Goal: Task Accomplishment & Management: Manage account settings

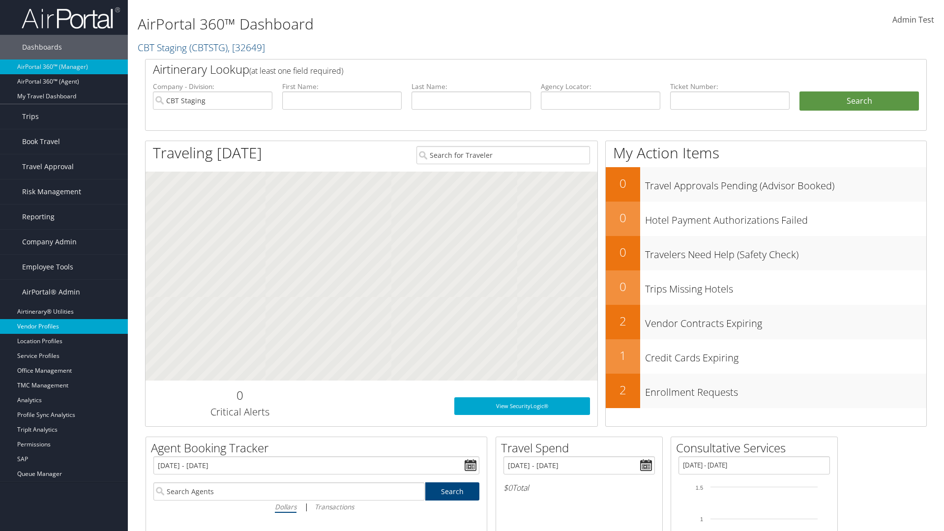
click at [64, 327] on link "Vendor Profiles" at bounding box center [64, 326] width 128 height 15
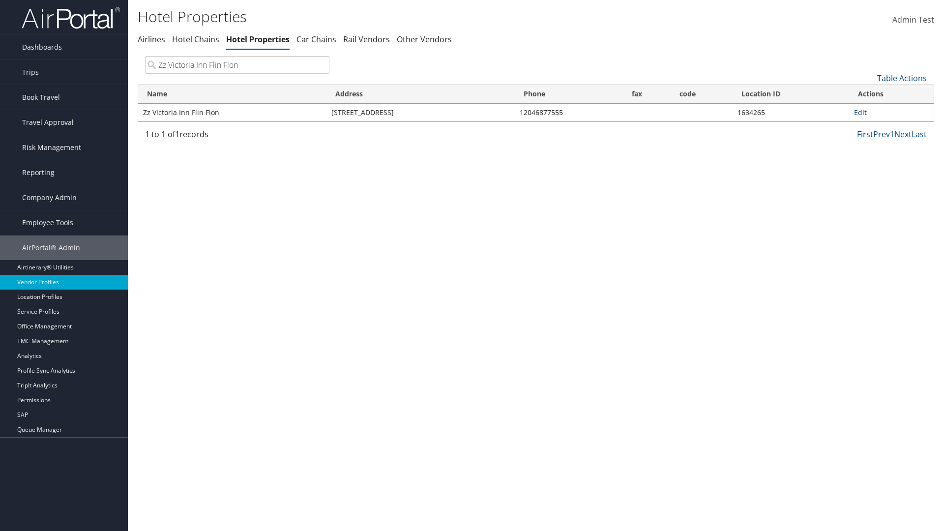
type input "Zz Victoria Inn Flin Flon"
click at [860, 112] on link "Edit" at bounding box center [860, 112] width 13 height 9
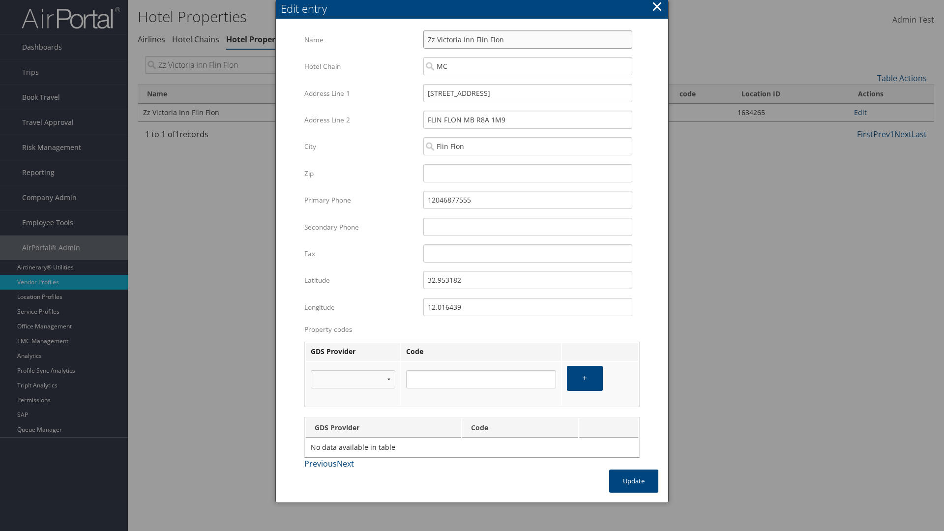
click at [528, 39] on input "Zz Victoria Inn Flin Flon" at bounding box center [528, 39] width 209 height 18
type input "Zz Victoria Inn Flin Flon"
click at [528, 93] on input "110 EAST MAIN STREET" at bounding box center [528, 93] width 209 height 18
type input "110 EAST MAIN STREET"
click at [528, 280] on input "32.953182" at bounding box center [528, 280] width 209 height 18
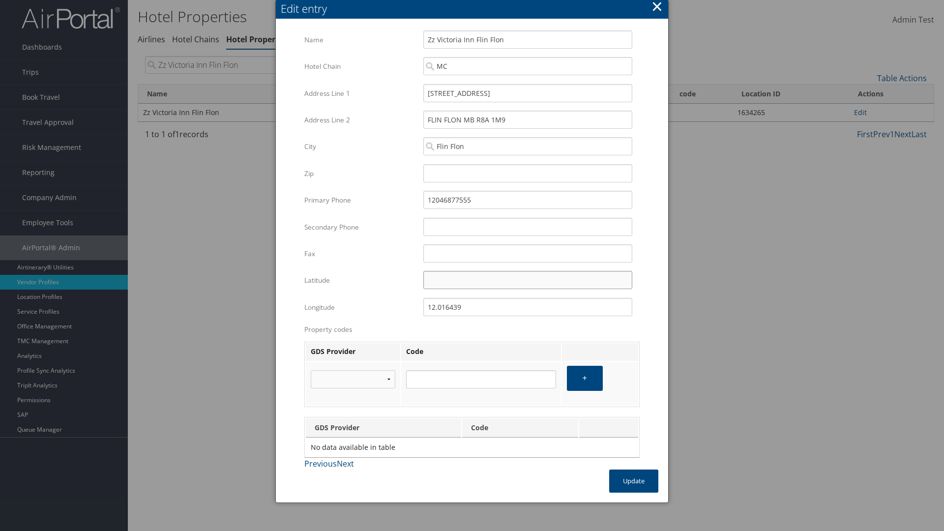
type input "32.953182"
click at [528, 307] on input "12.016439" at bounding box center [528, 307] width 209 height 18
type input "12.016439"
click at [634, 481] on button "Update" at bounding box center [633, 481] width 49 height 23
